Goal: Use online tool/utility: Utilize a website feature to perform a specific function

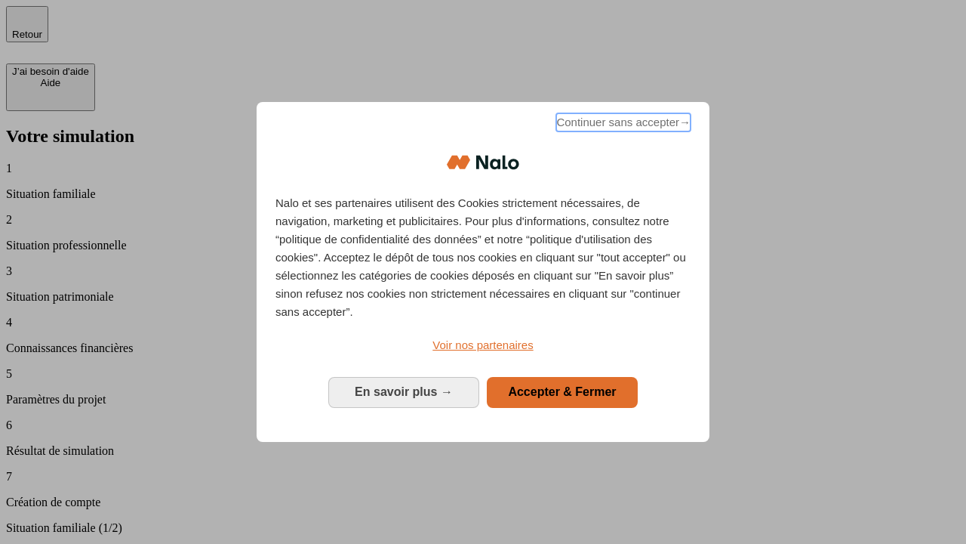
click at [622, 125] on span "Continuer sans accepter →" at bounding box center [623, 122] width 134 height 18
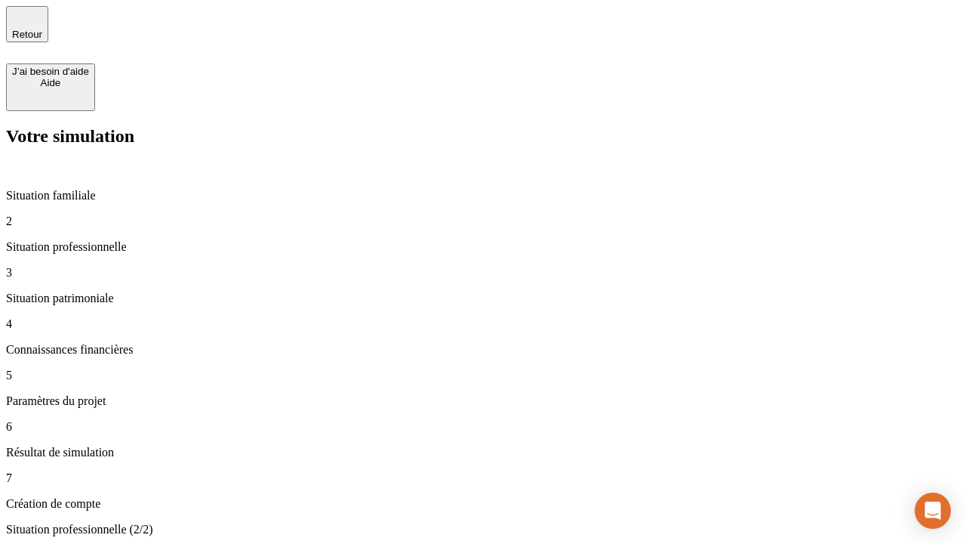
type input "30 000"
type input "40 000"
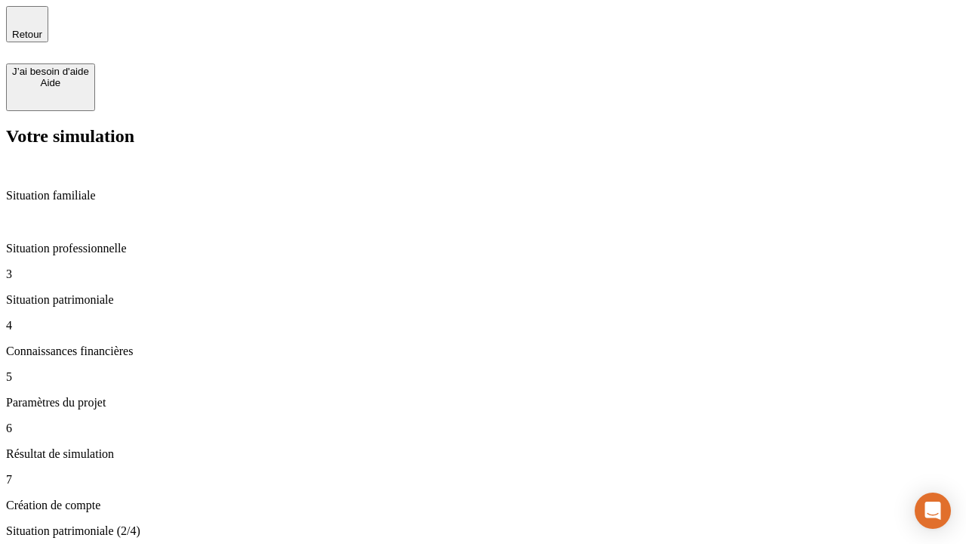
type input "1 100"
type input "20"
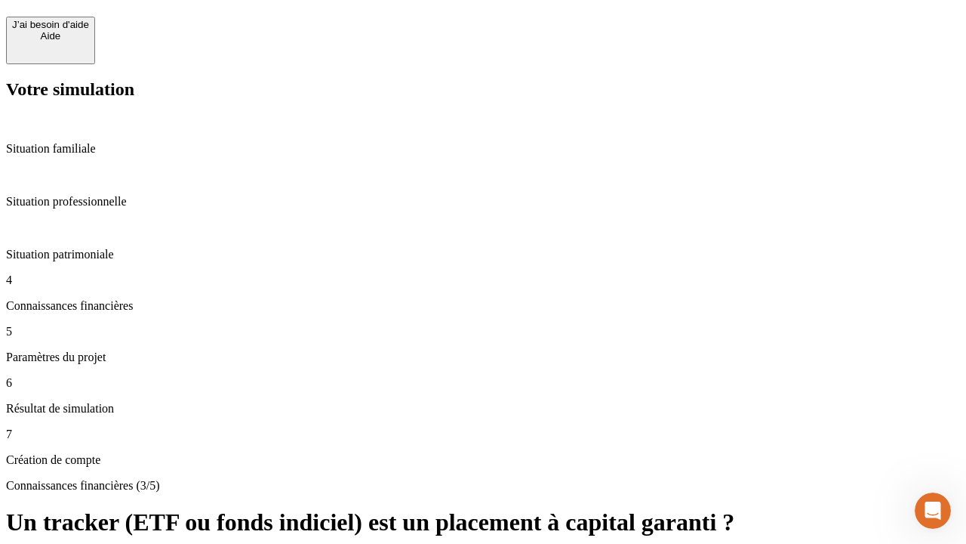
scroll to position [33, 0]
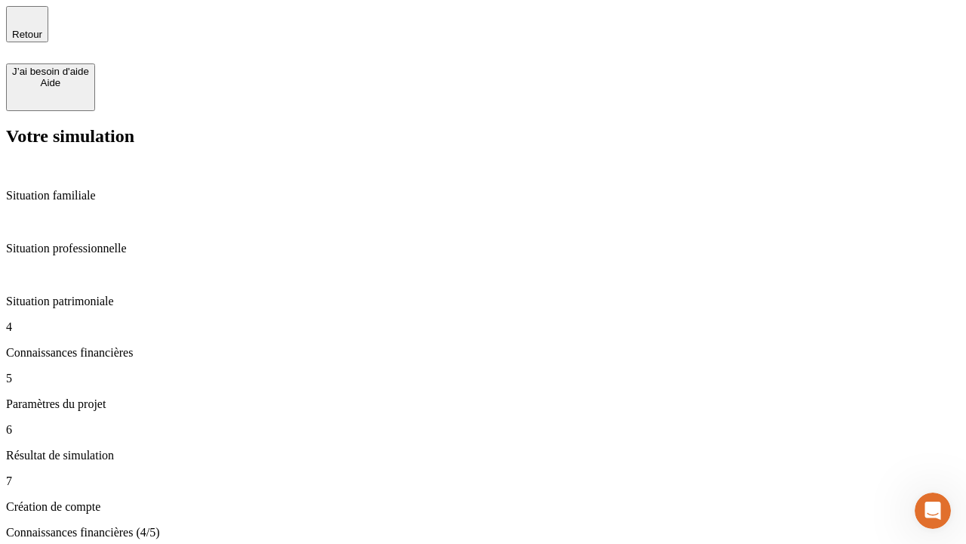
type input "40"
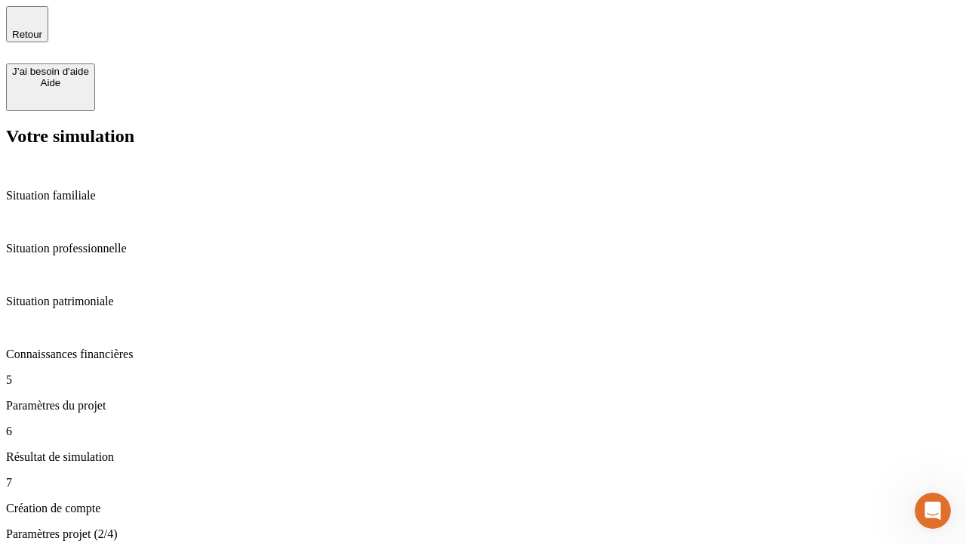
type input "62"
type input "50 000"
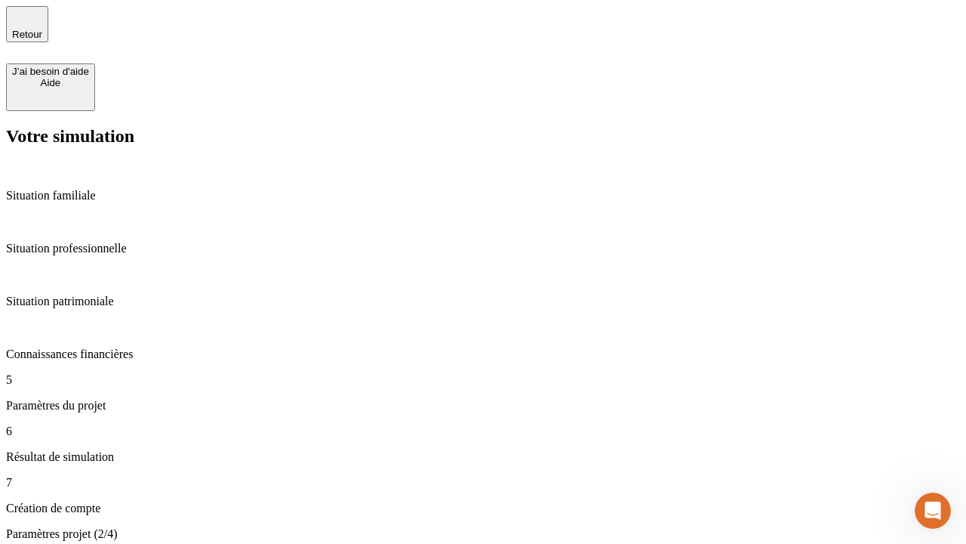
type input "640"
